Goal: Task Accomplishment & Management: Manage account settings

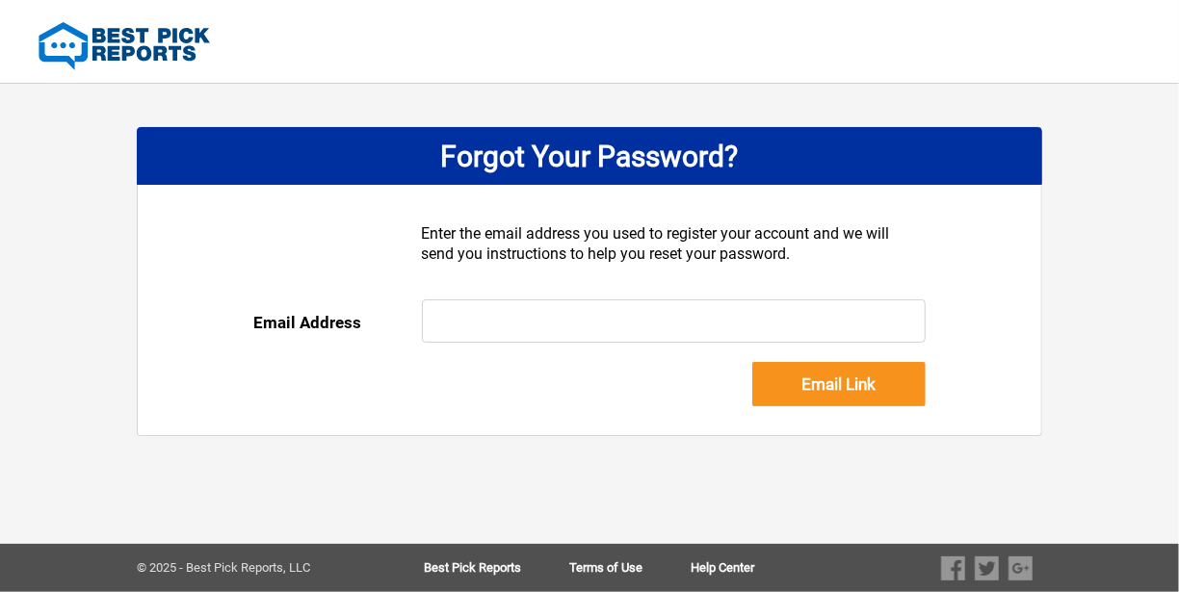
click at [480, 319] on input "text" at bounding box center [674, 321] width 505 height 43
type input "[PERSON_NAME][EMAIL_ADDRESS][DOMAIN_NAME]"
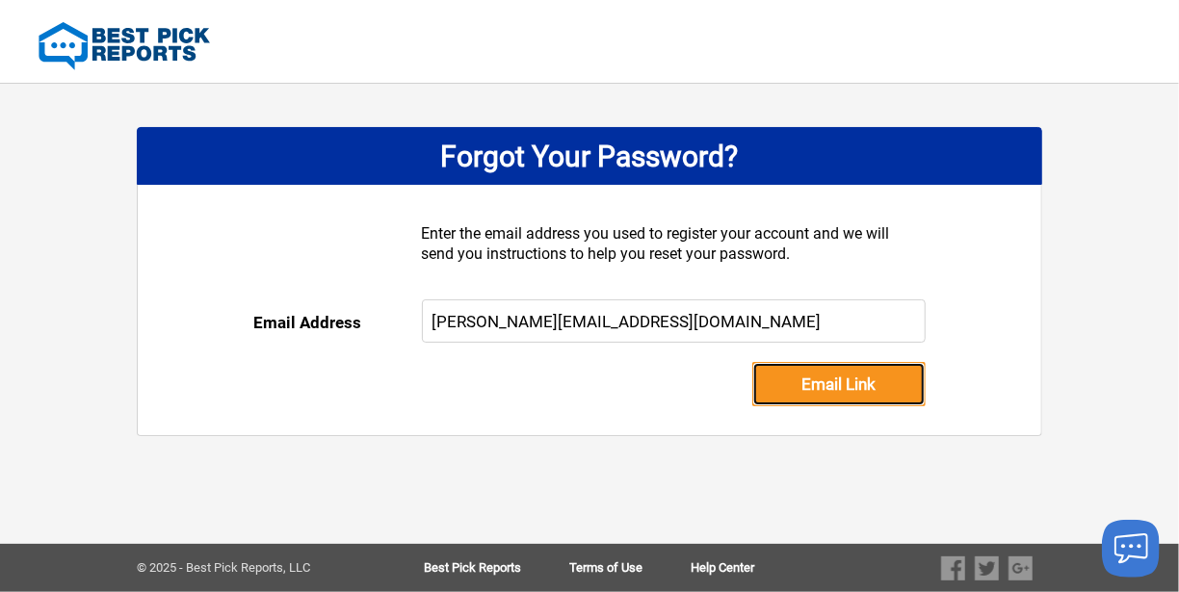
click at [820, 382] on input "Email Link" at bounding box center [838, 384] width 173 height 44
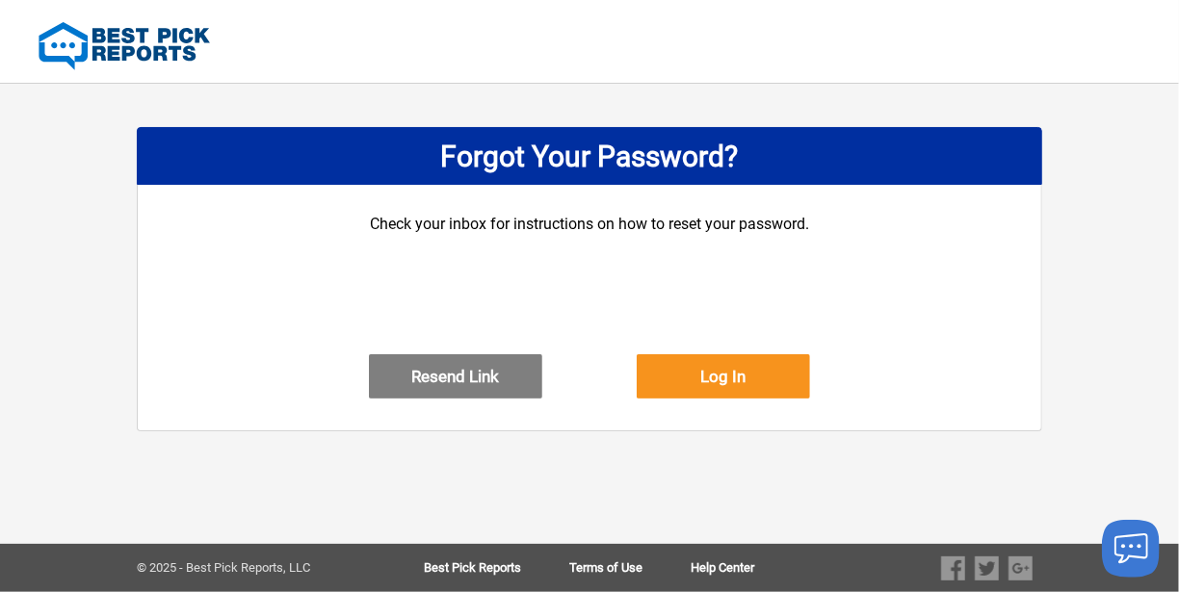
click at [1141, 276] on div "DASHBOARD PREVIEW DASHBOARD PREVIEW You are viewing this company dashboard as a…" at bounding box center [589, 296] width 1179 height 592
click at [446, 397] on button "Resend Link" at bounding box center [455, 376] width 173 height 44
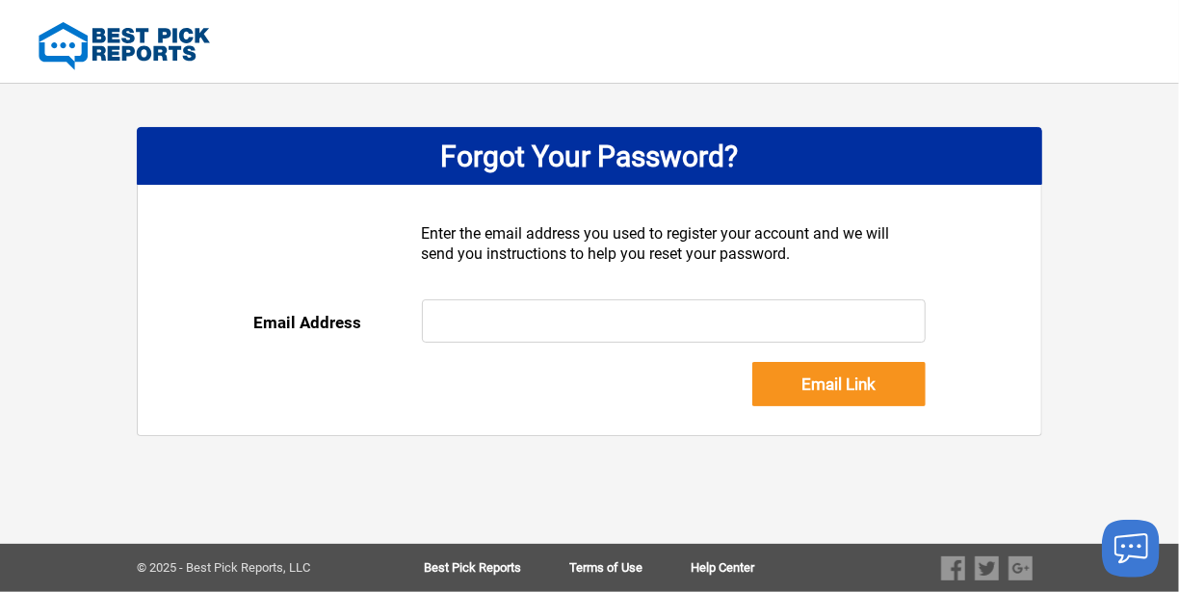
click at [446, 321] on input "text" at bounding box center [674, 321] width 505 height 43
type input "[PERSON_NAME][EMAIL_ADDRESS][DOMAIN_NAME]"
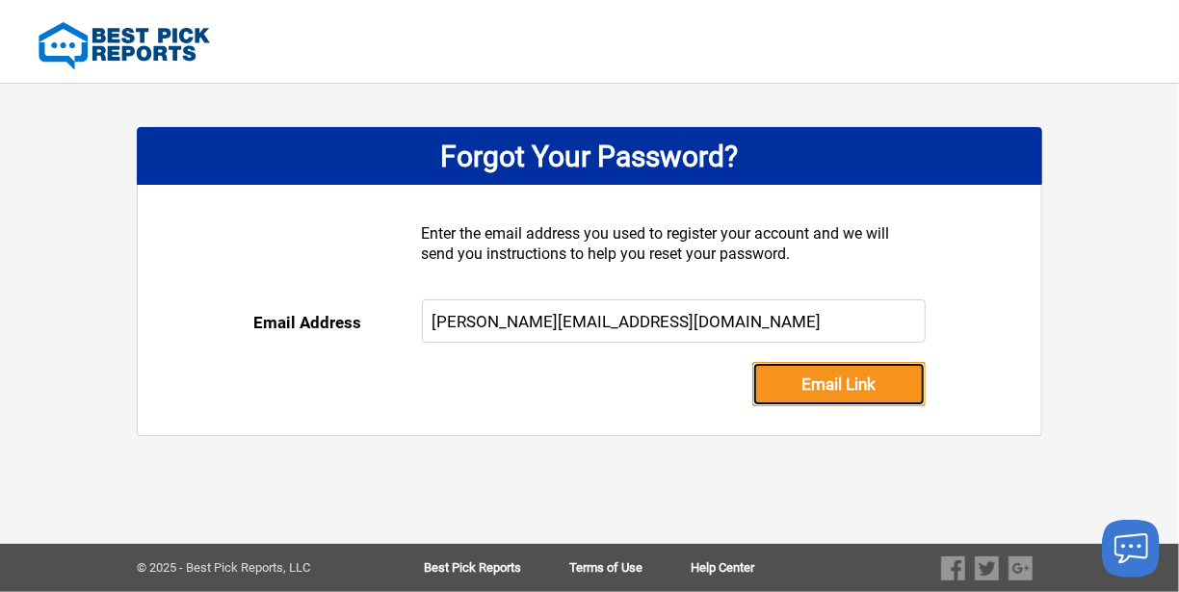
click at [798, 383] on input "Email Link" at bounding box center [838, 384] width 173 height 44
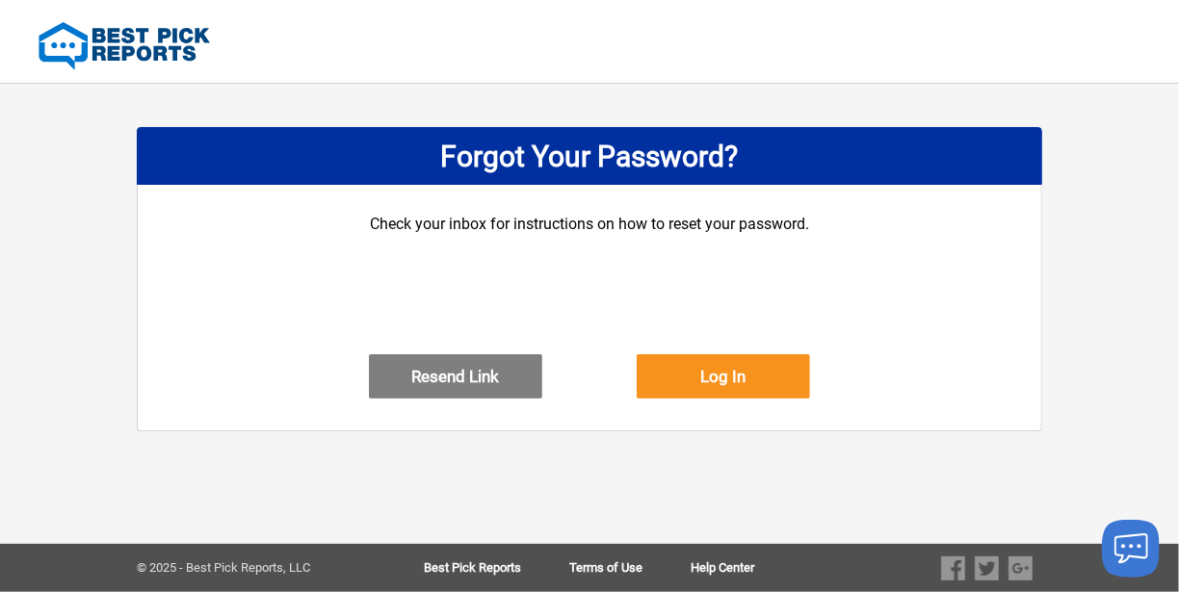
click at [1146, 244] on div "DASHBOARD PREVIEW DASHBOARD PREVIEW You are viewing this company dashboard as a…" at bounding box center [589, 296] width 1179 height 592
click at [697, 399] on button "Log In" at bounding box center [723, 376] width 173 height 44
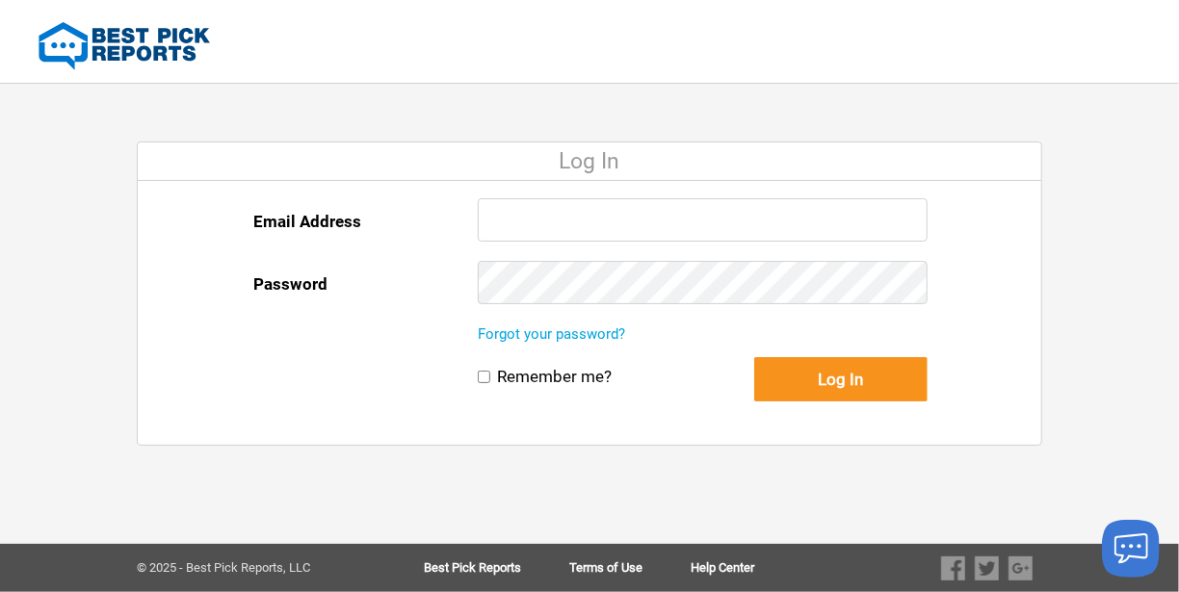
click at [543, 210] on input "Email Address" at bounding box center [703, 219] width 450 height 43
type input "[PERSON_NAME][EMAIL_ADDRESS][DOMAIN_NAME]"
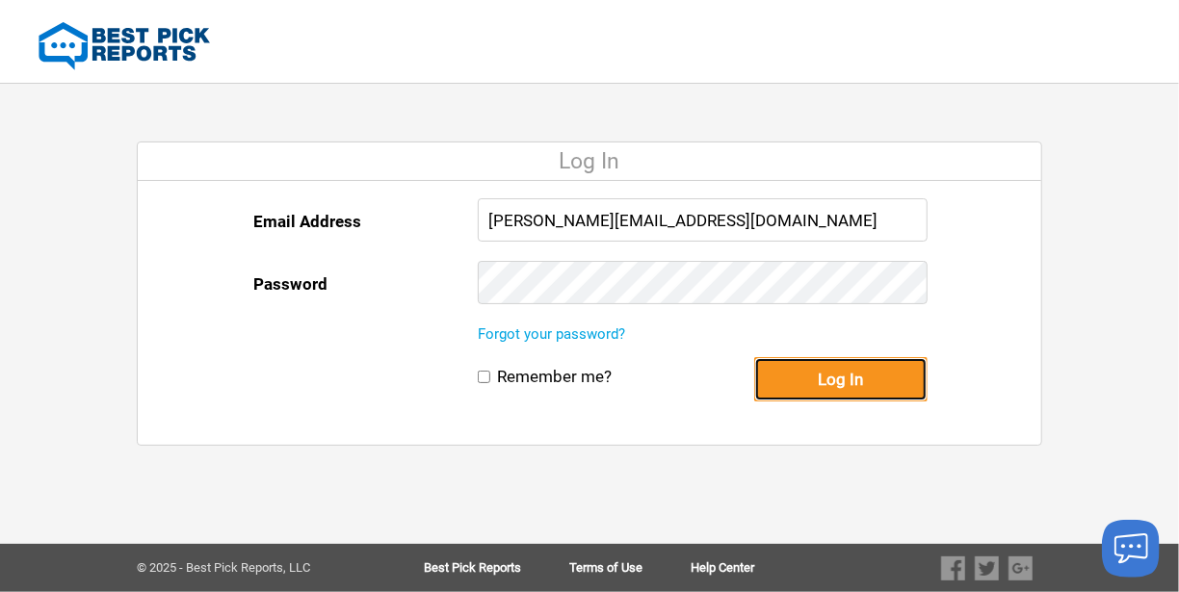
click at [835, 380] on button "Log In" at bounding box center [840, 379] width 173 height 44
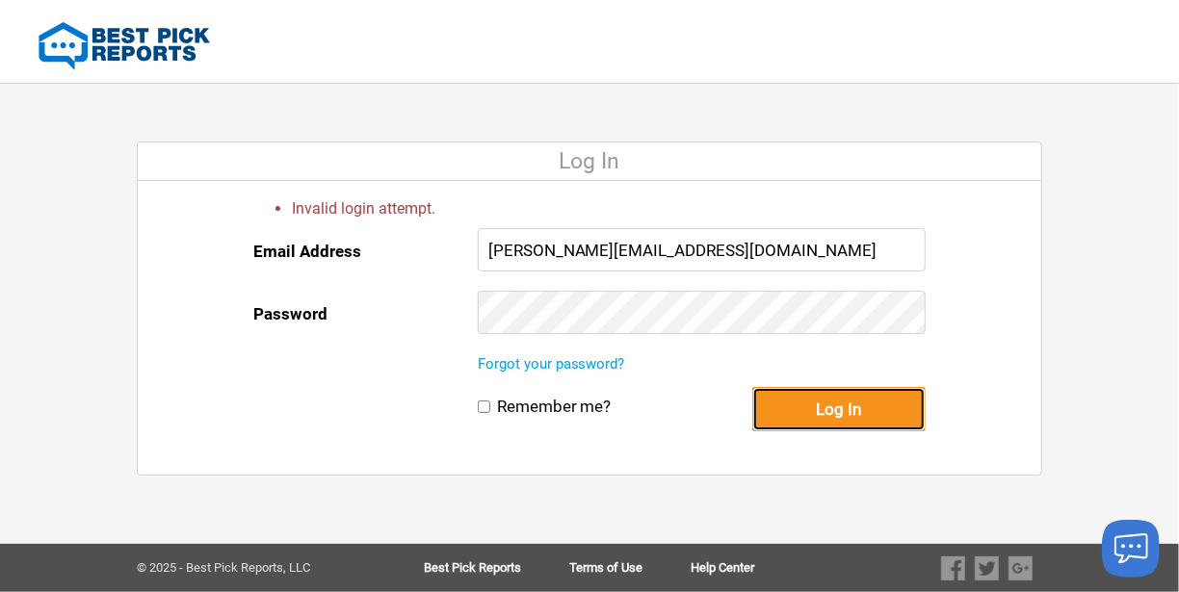
click at [809, 407] on button "Log In" at bounding box center [838, 409] width 173 height 44
drag, startPoint x: 529, startPoint y: 246, endPoint x: 461, endPoint y: 250, distance: 67.6
click at [461, 250] on div "Email Address [PERSON_NAME][EMAIL_ADDRESS][DOMAIN_NAME] Password" at bounding box center [589, 290] width 672 height 125
type input "[PERSON_NAME][EMAIL_ADDRESS][DOMAIN_NAME]"
click at [813, 403] on button "Log In" at bounding box center [838, 409] width 173 height 44
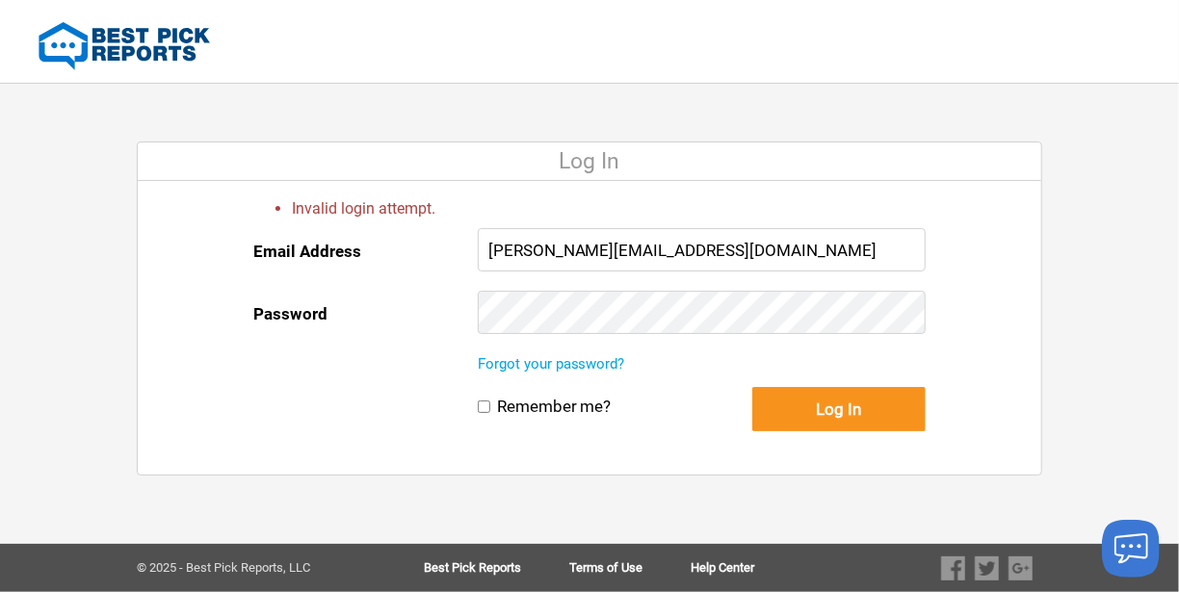
drag, startPoint x: 512, startPoint y: 247, endPoint x: 477, endPoint y: 249, distance: 35.7
click at [478, 249] on input "[PERSON_NAME][EMAIL_ADDRESS][DOMAIN_NAME]" at bounding box center [702, 249] width 448 height 43
type input "[PERSON_NAME][EMAIL_ADDRESS][DOMAIN_NAME]"
click at [807, 399] on button "Log In" at bounding box center [838, 409] width 173 height 44
